Goal: Task Accomplishment & Management: Use online tool/utility

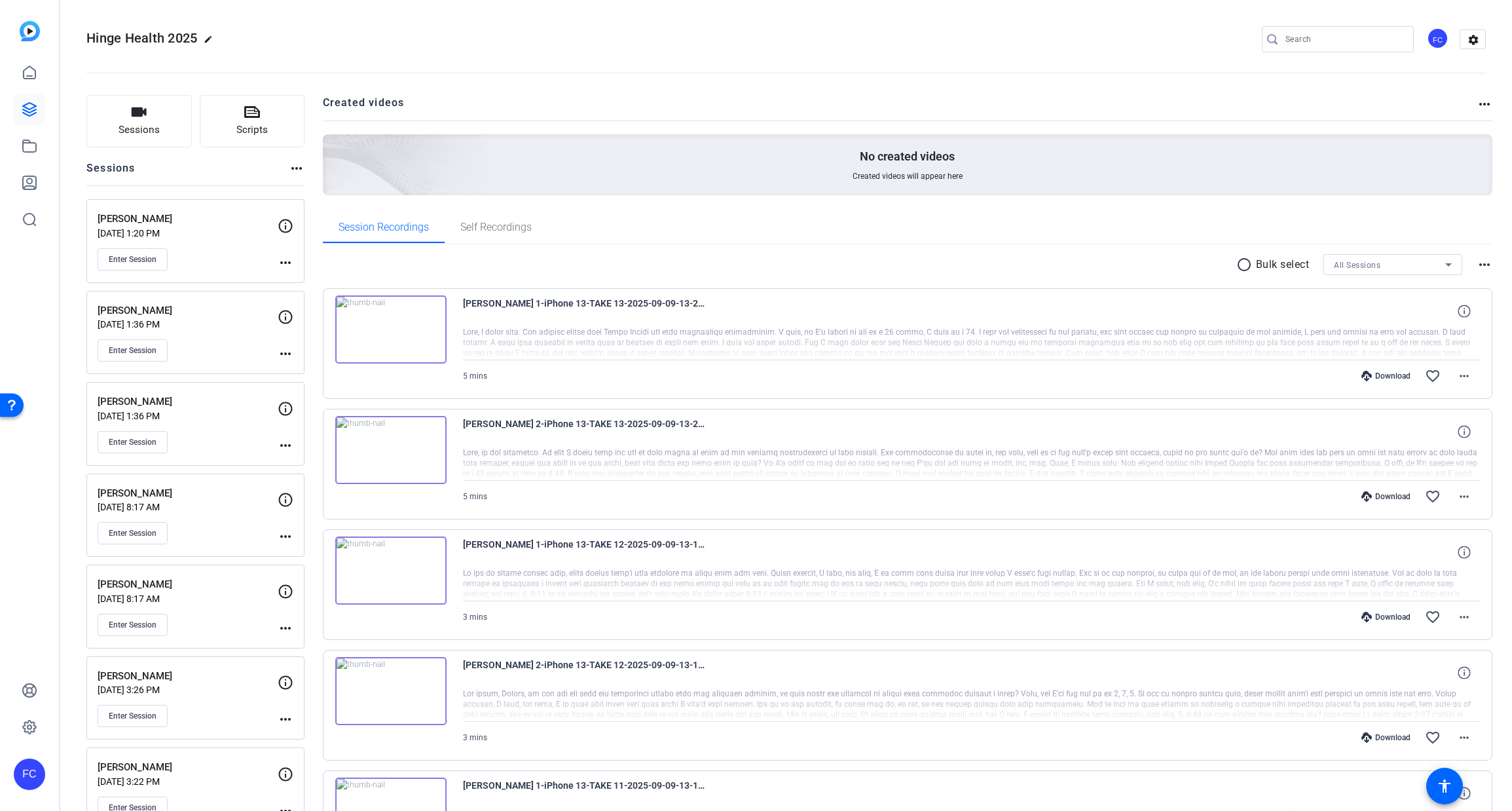
scroll to position [54, 0]
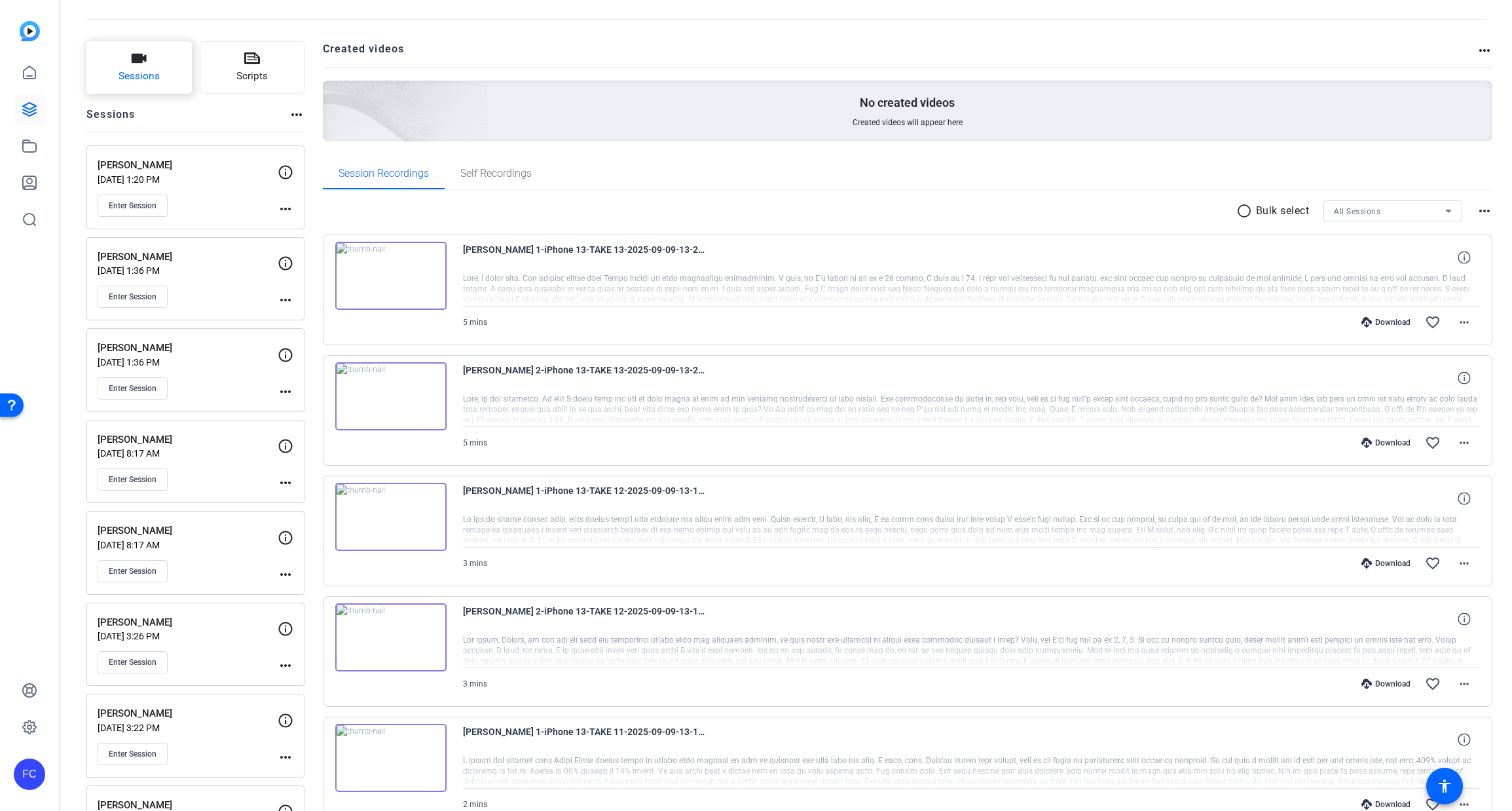
click at [144, 60] on icon "button" at bounding box center [139, 58] width 15 height 9
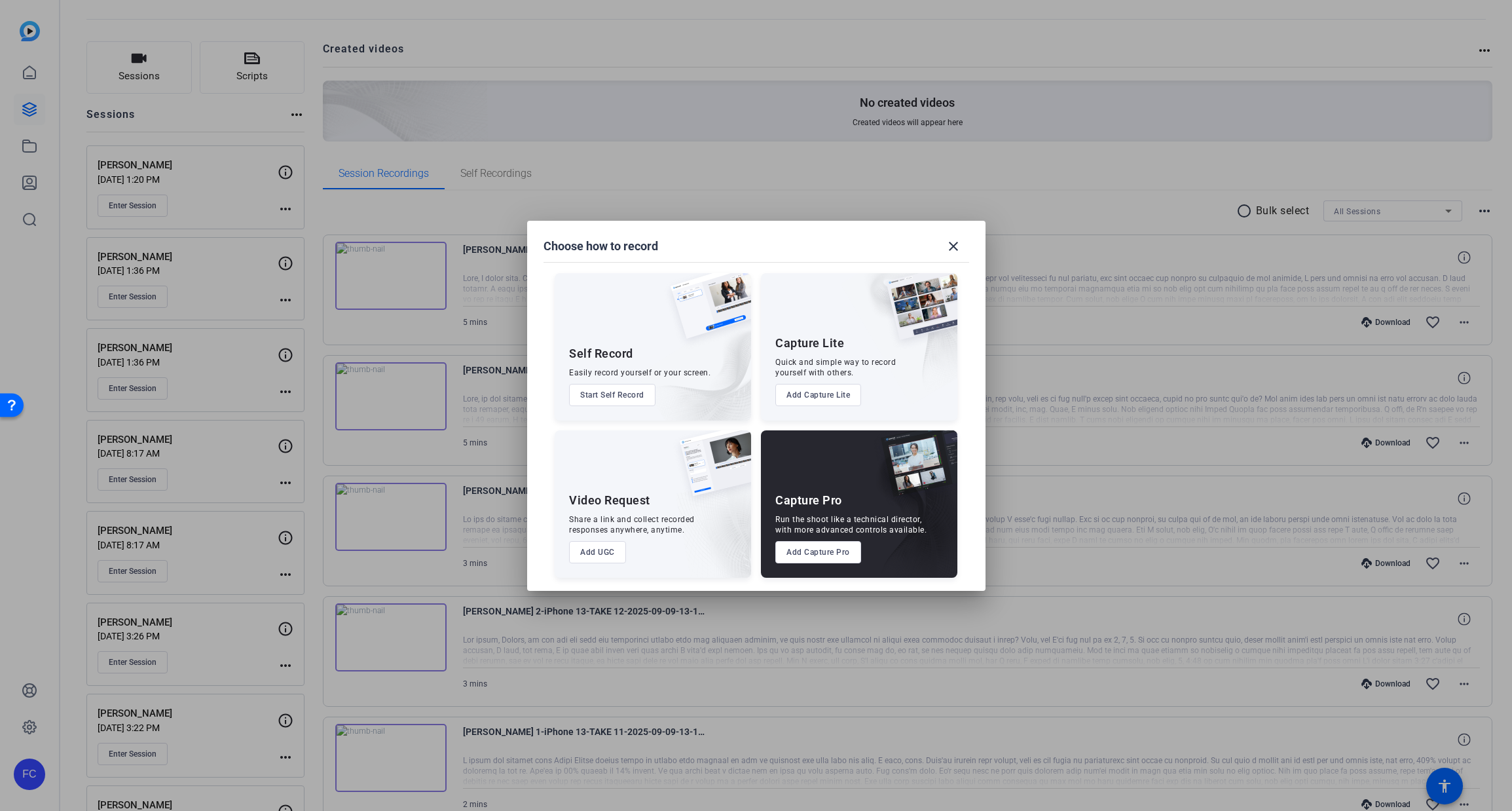
click at [824, 564] on div "Capture Pro Run the shoot like a technical director, with more advanced control…" at bounding box center [859, 504] width 197 height 148
click at [819, 556] on button "Add Capture Pro" at bounding box center [818, 552] width 86 height 22
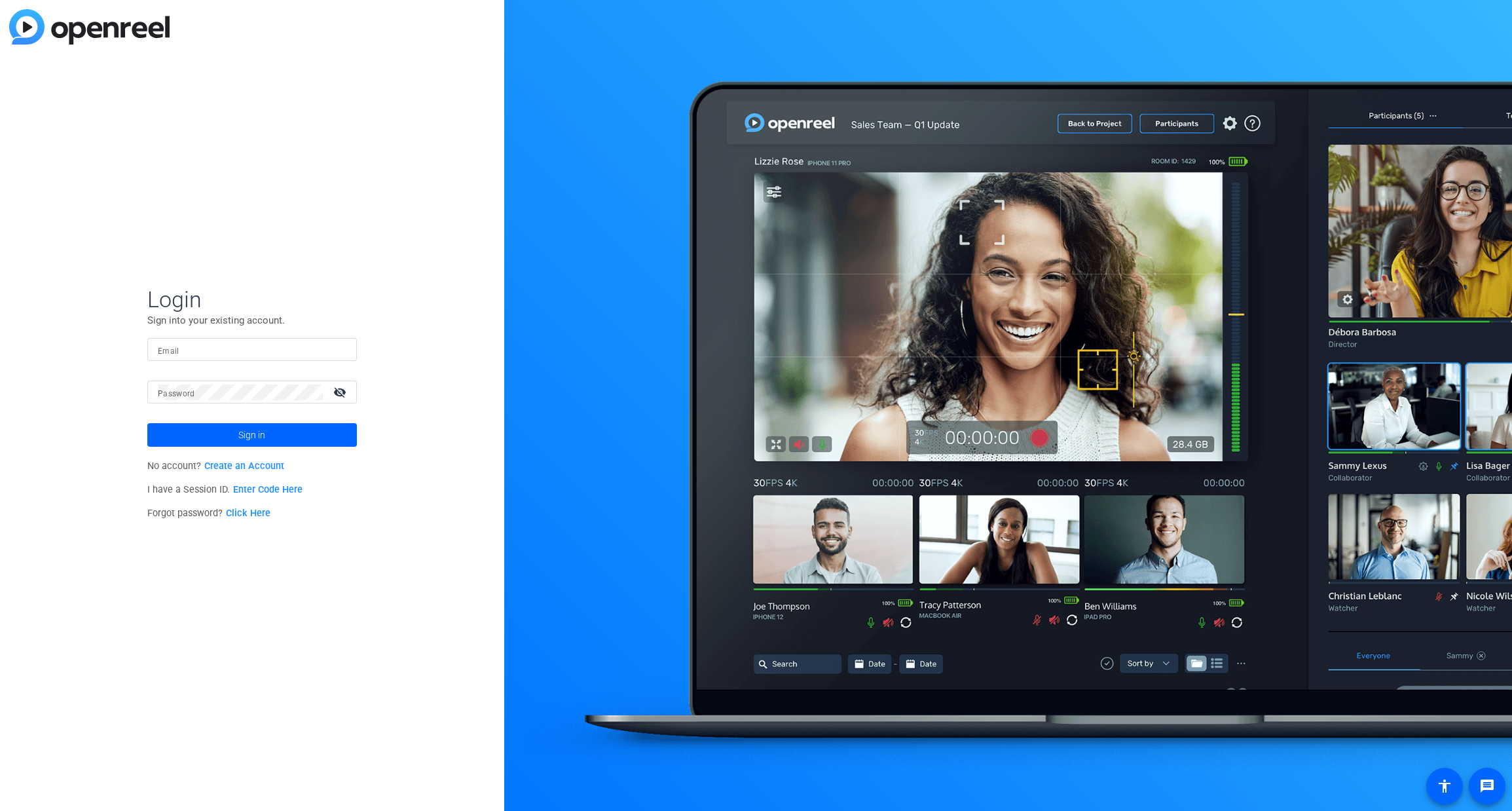
click at [221, 352] on input "Email" at bounding box center [252, 350] width 189 height 16
type input "franz.mike@gmail.com"
click at [270, 426] on span at bounding box center [252, 434] width 209 height 31
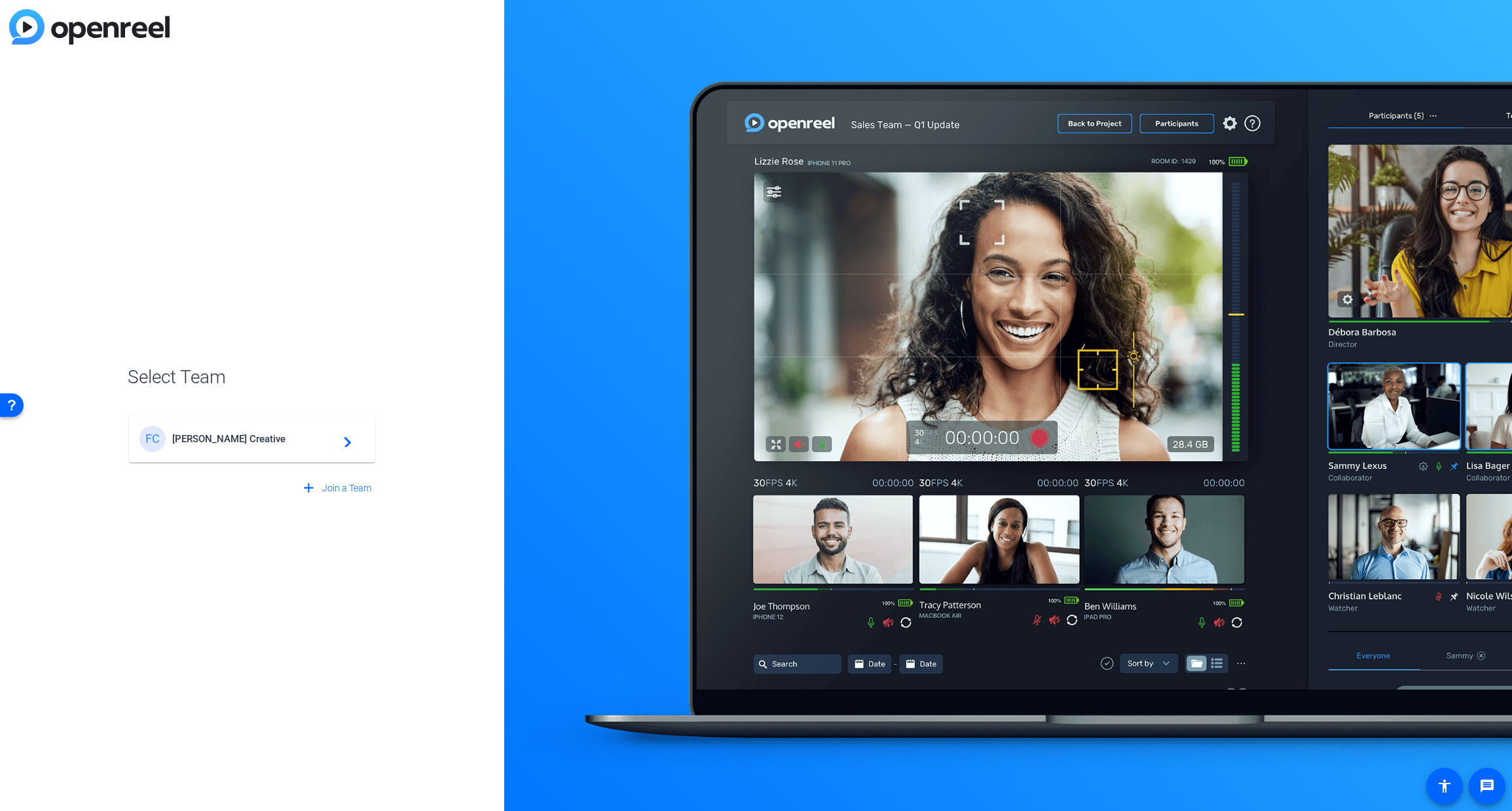
click at [212, 439] on span "Franz Creative" at bounding box center [254, 438] width 164 height 12
click at [212, 439] on div "FC Franz Creative navigate_next" at bounding box center [252, 432] width 249 height 63
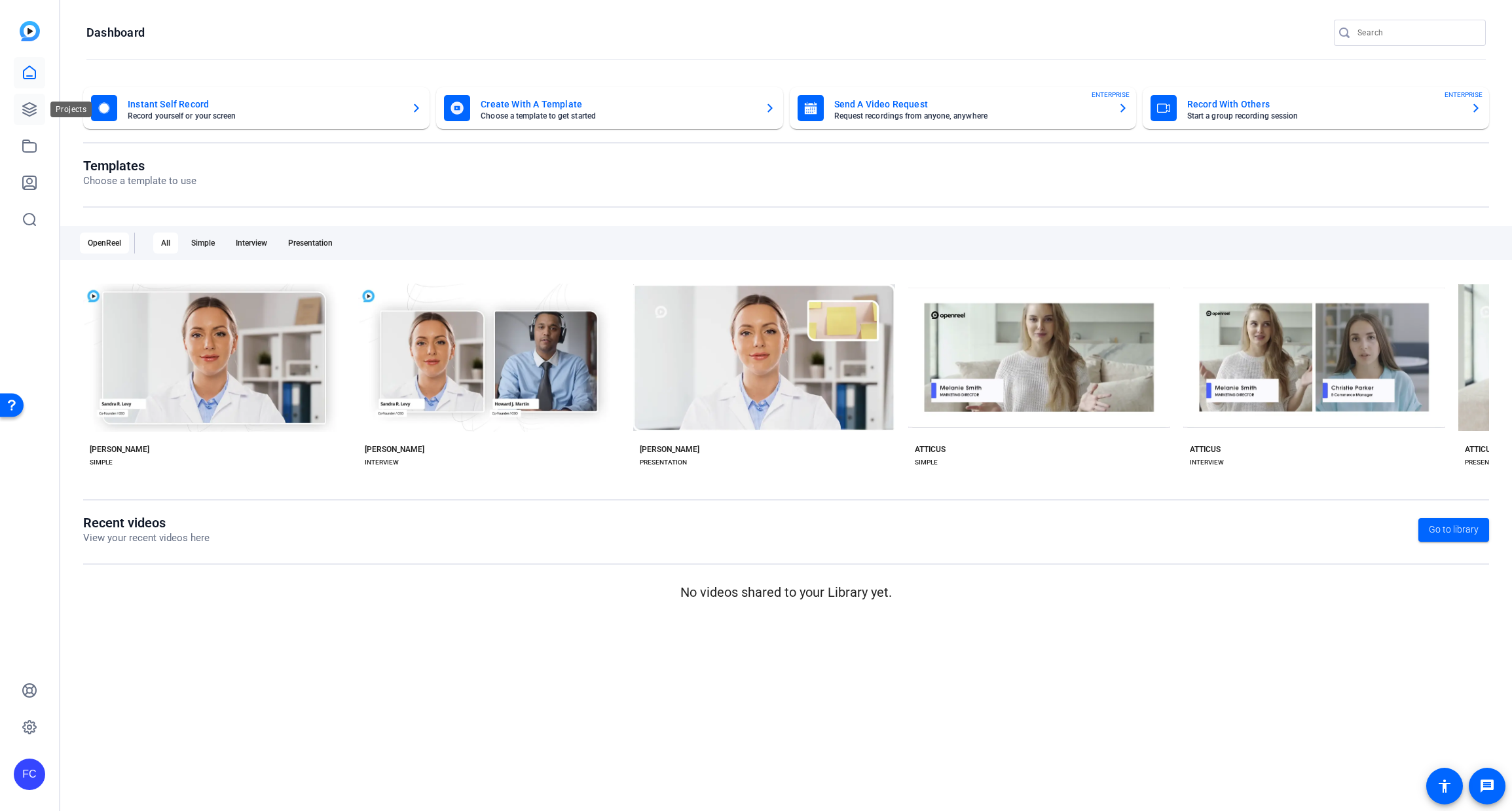
click at [28, 104] on icon at bounding box center [30, 109] width 13 height 13
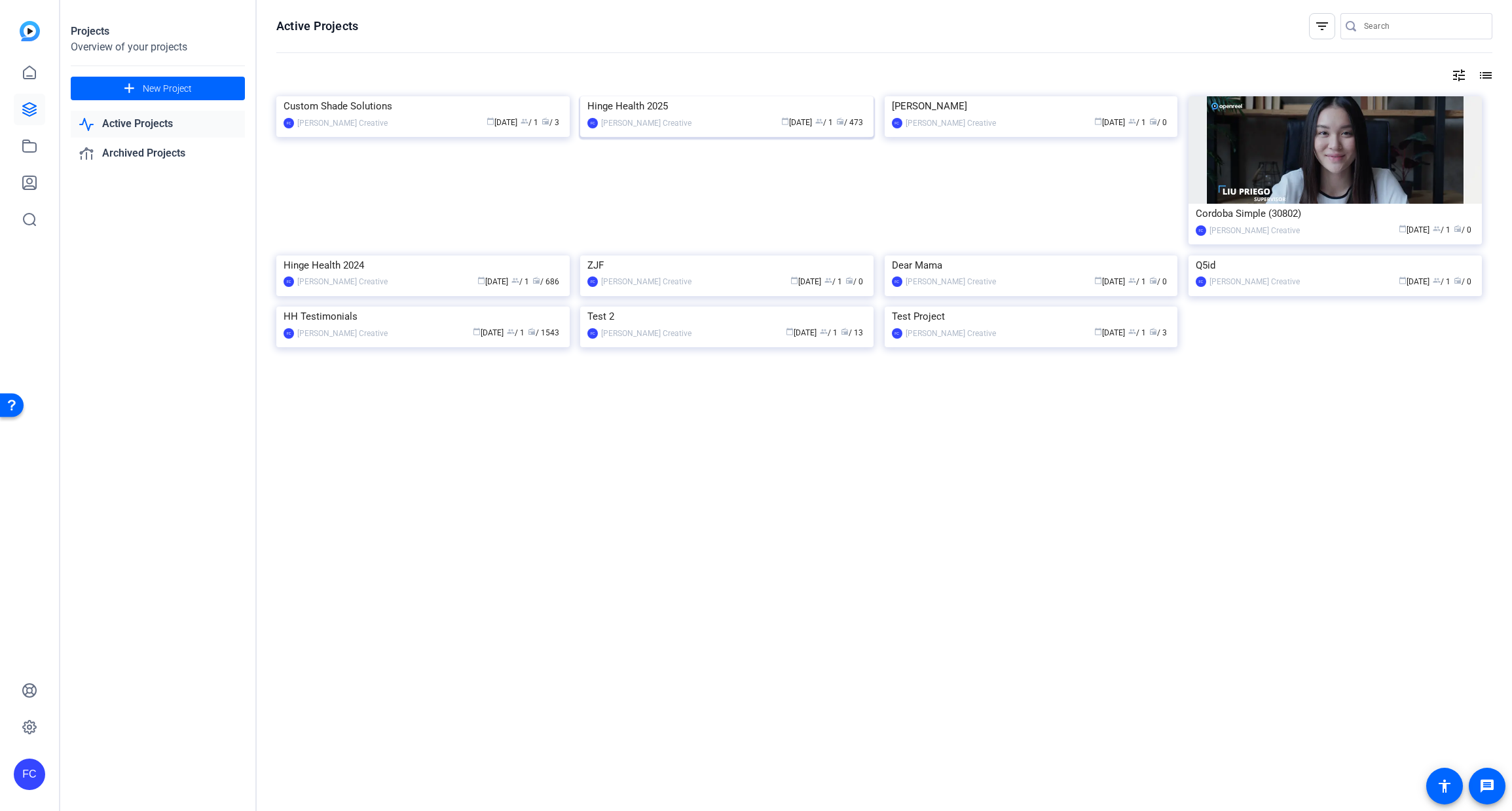
click at [730, 96] on img at bounding box center [726, 96] width 293 height 0
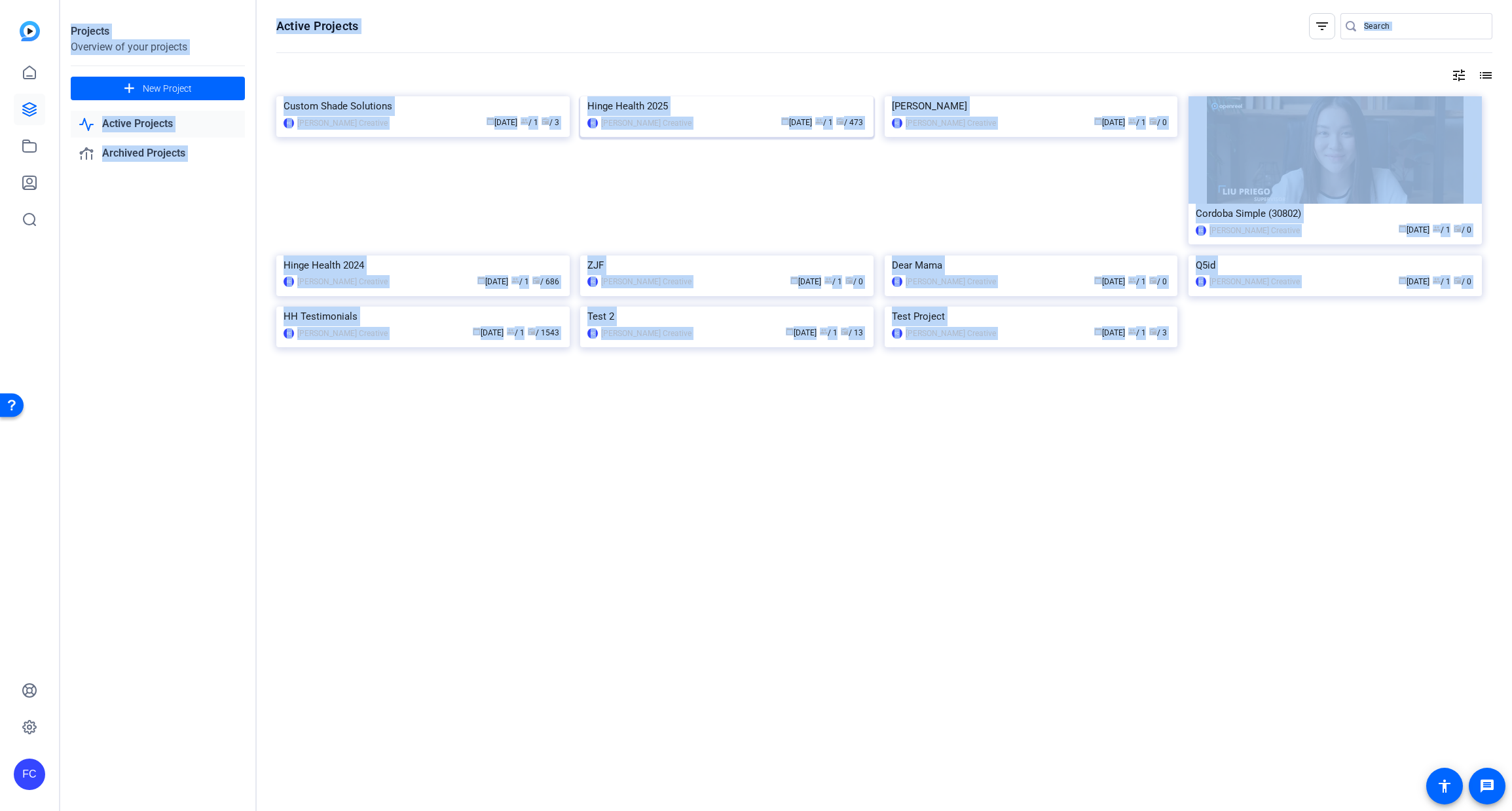
click at [730, 163] on div "Projects Overview of your projects add New Project Active Projects Archived Pro…" at bounding box center [786, 406] width 1451 height 811
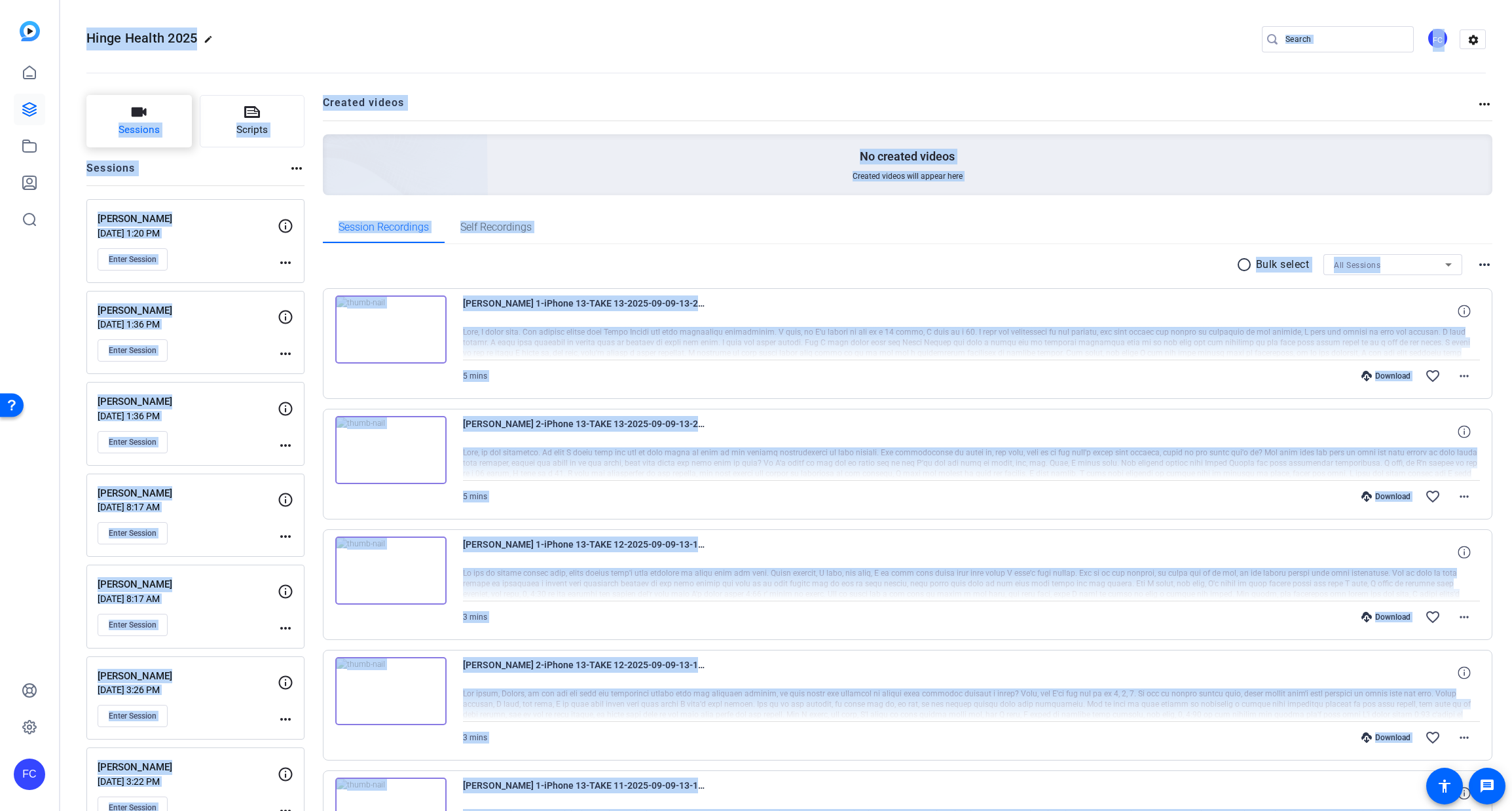
click at [142, 123] on span "Sessions" at bounding box center [139, 130] width 41 height 15
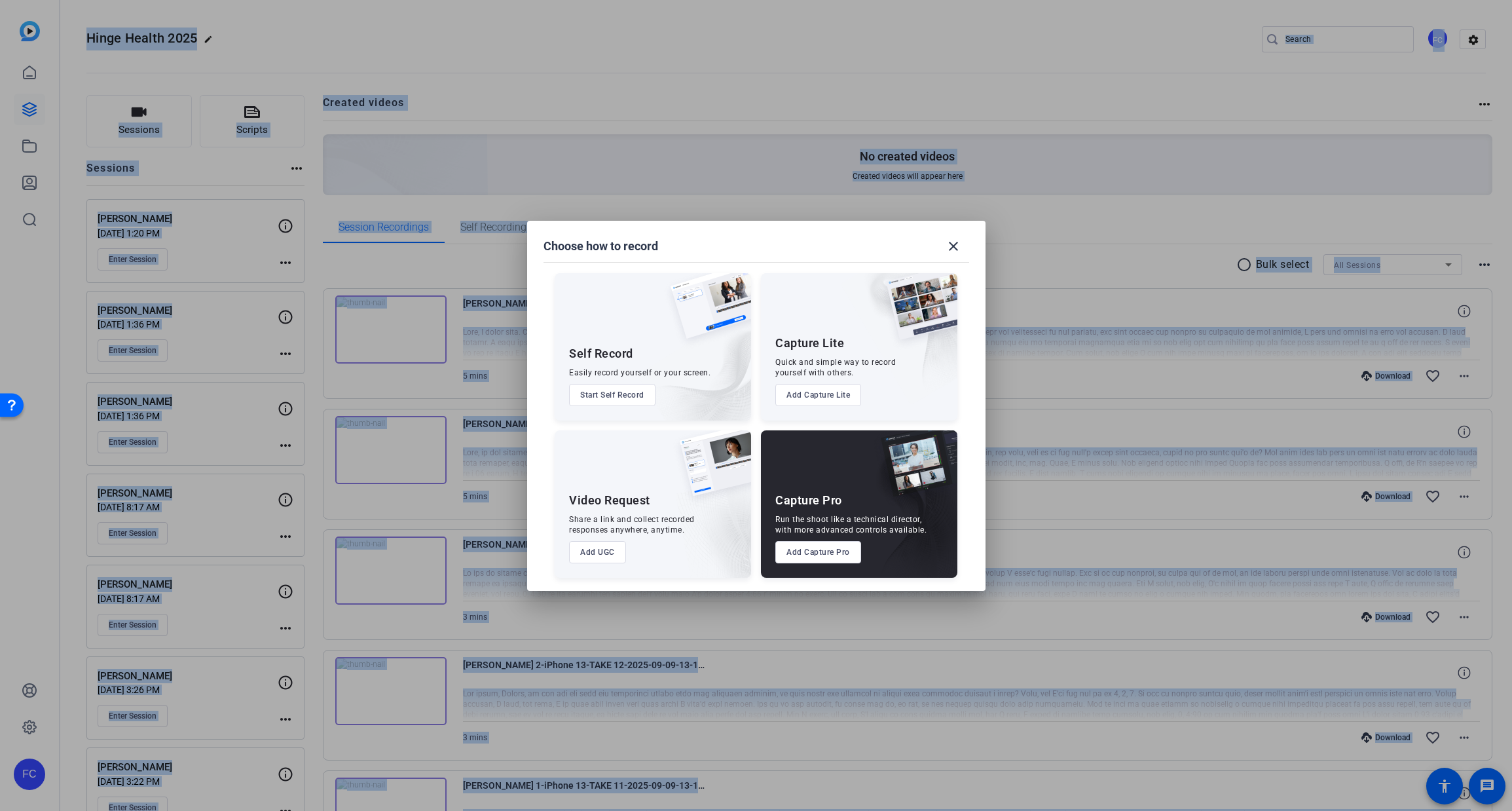
click at [806, 548] on button "Add Capture Pro" at bounding box center [818, 552] width 86 height 22
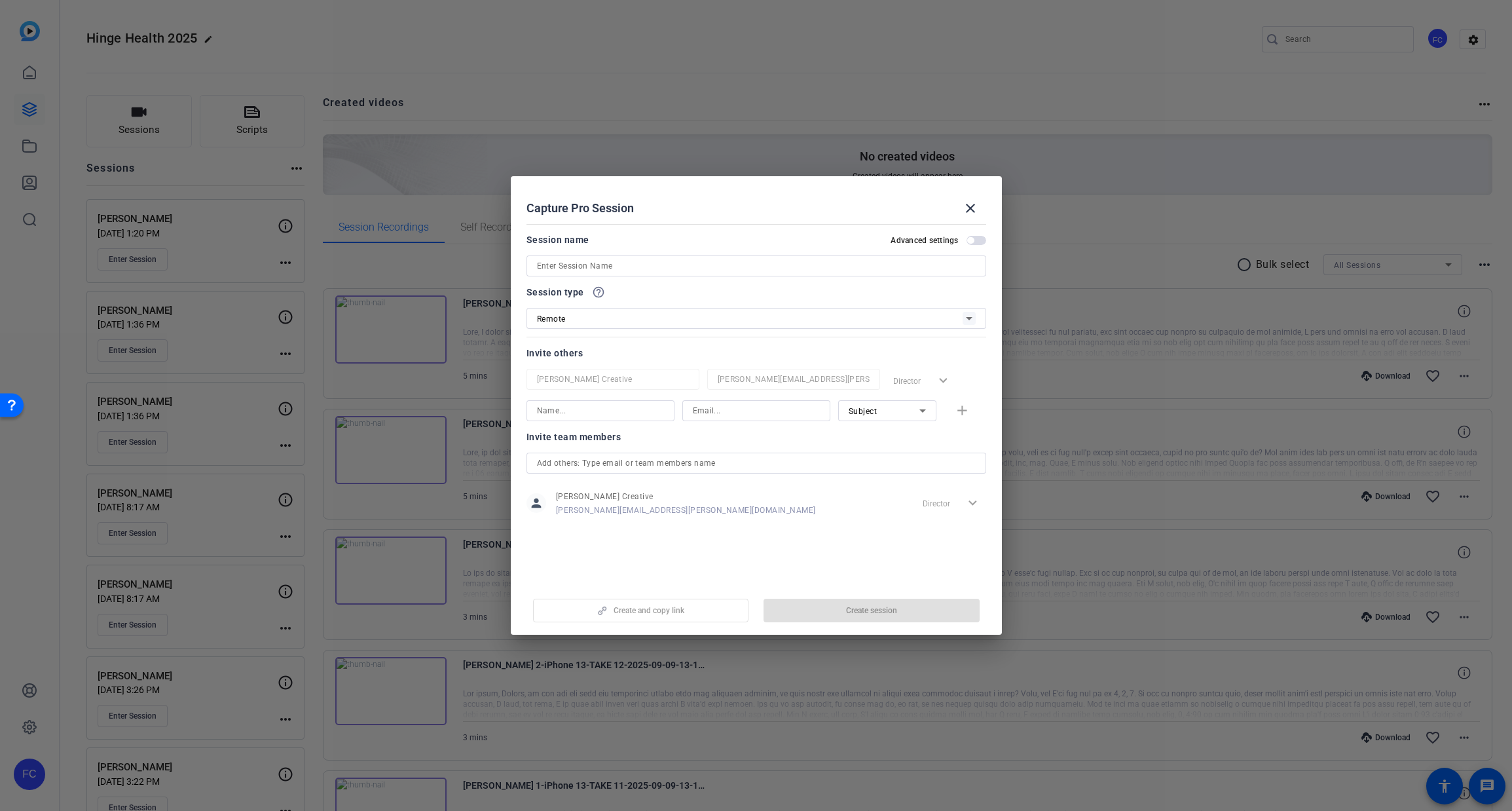
click at [548, 261] on input at bounding box center [756, 266] width 439 height 16
type input "Cathy C"
click at [856, 603] on span "button" at bounding box center [871, 610] width 216 height 31
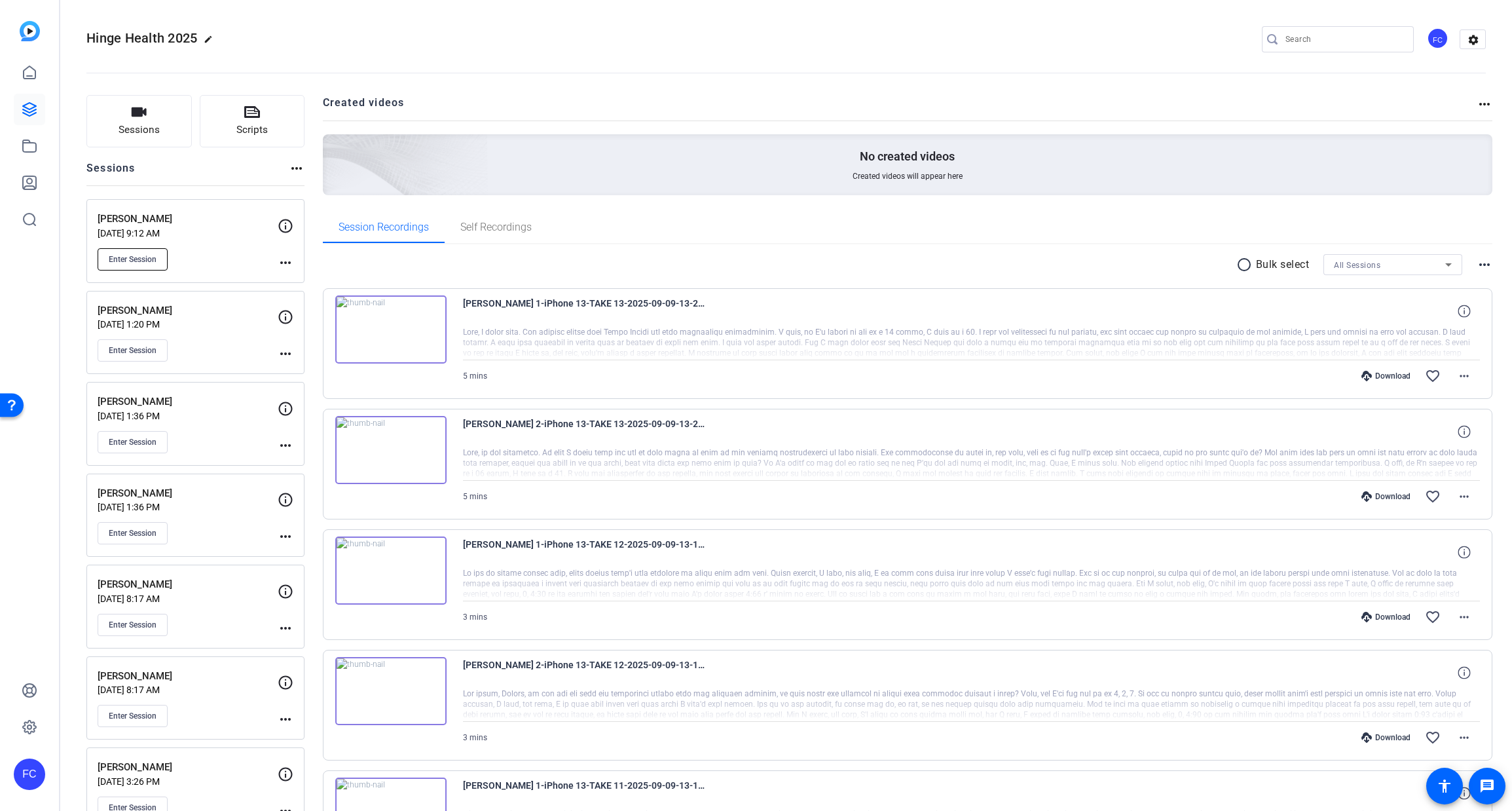
click at [142, 259] on span "Enter Session" at bounding box center [132, 259] width 48 height 10
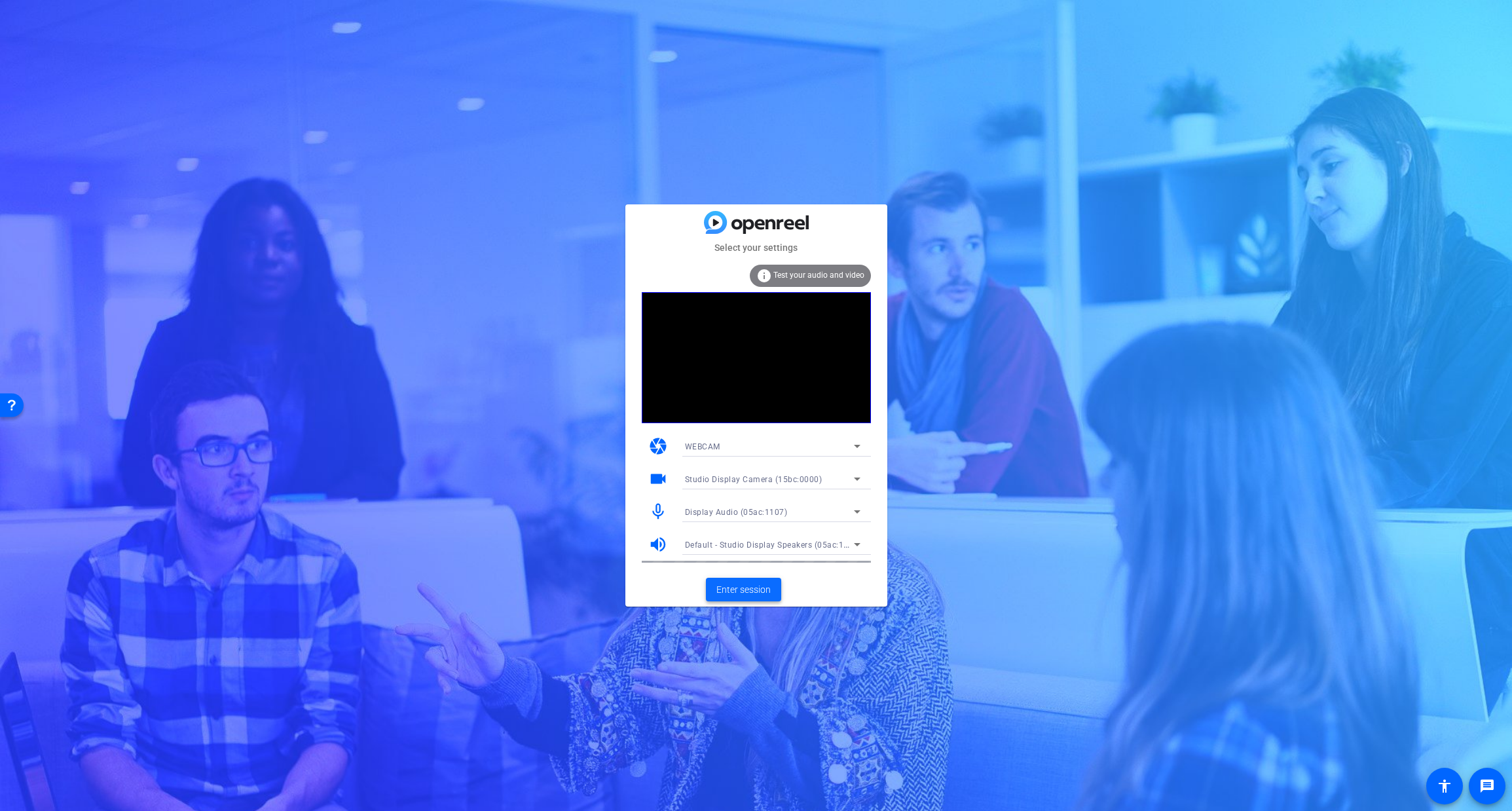
click at [727, 583] on span "Enter session" at bounding box center [743, 589] width 55 height 14
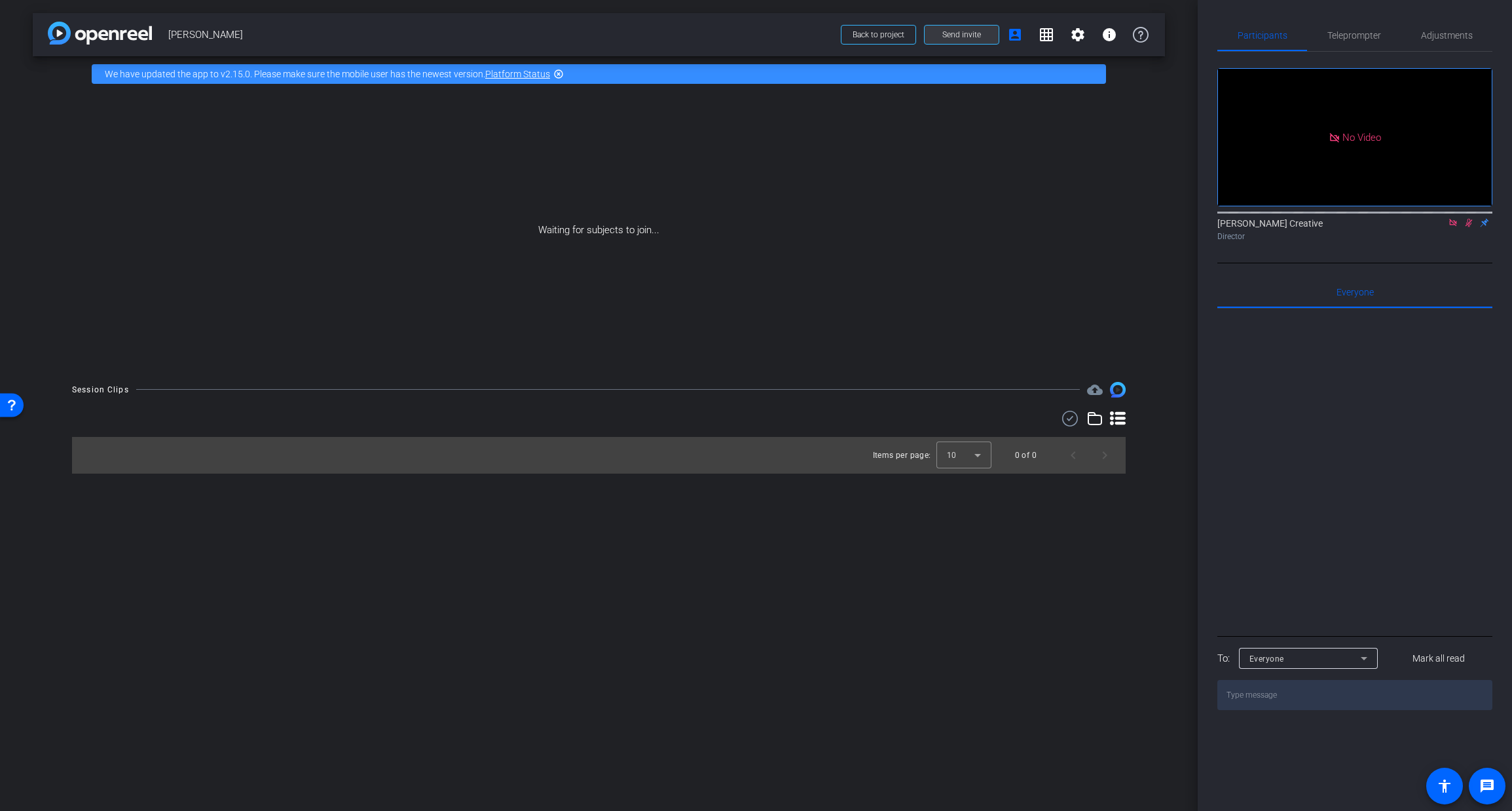
click at [978, 30] on span "Send invite" at bounding box center [961, 35] width 39 height 10
